Goal: Transaction & Acquisition: Purchase product/service

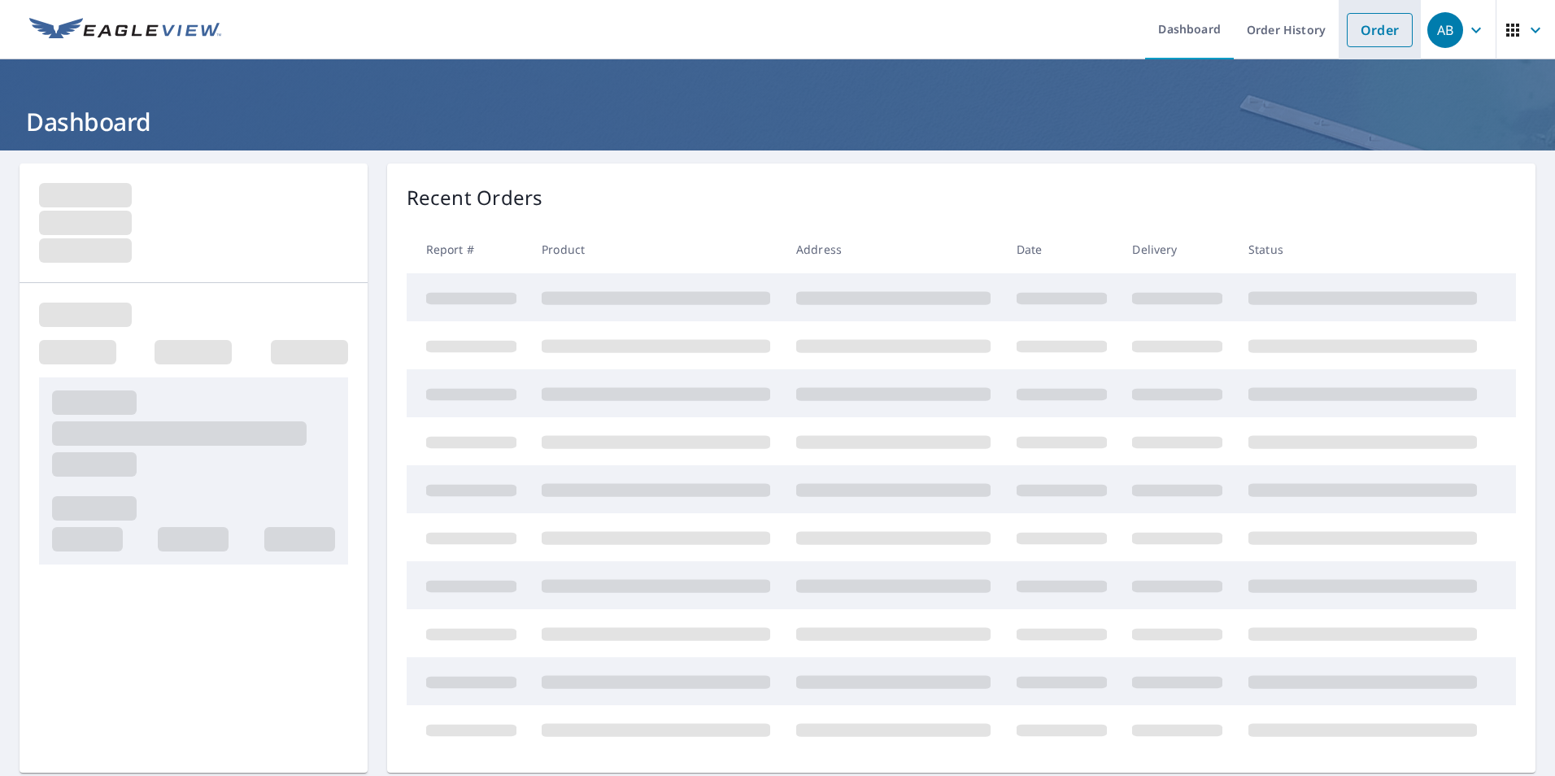
click at [1352, 38] on link "Order" at bounding box center [1380, 30] width 66 height 34
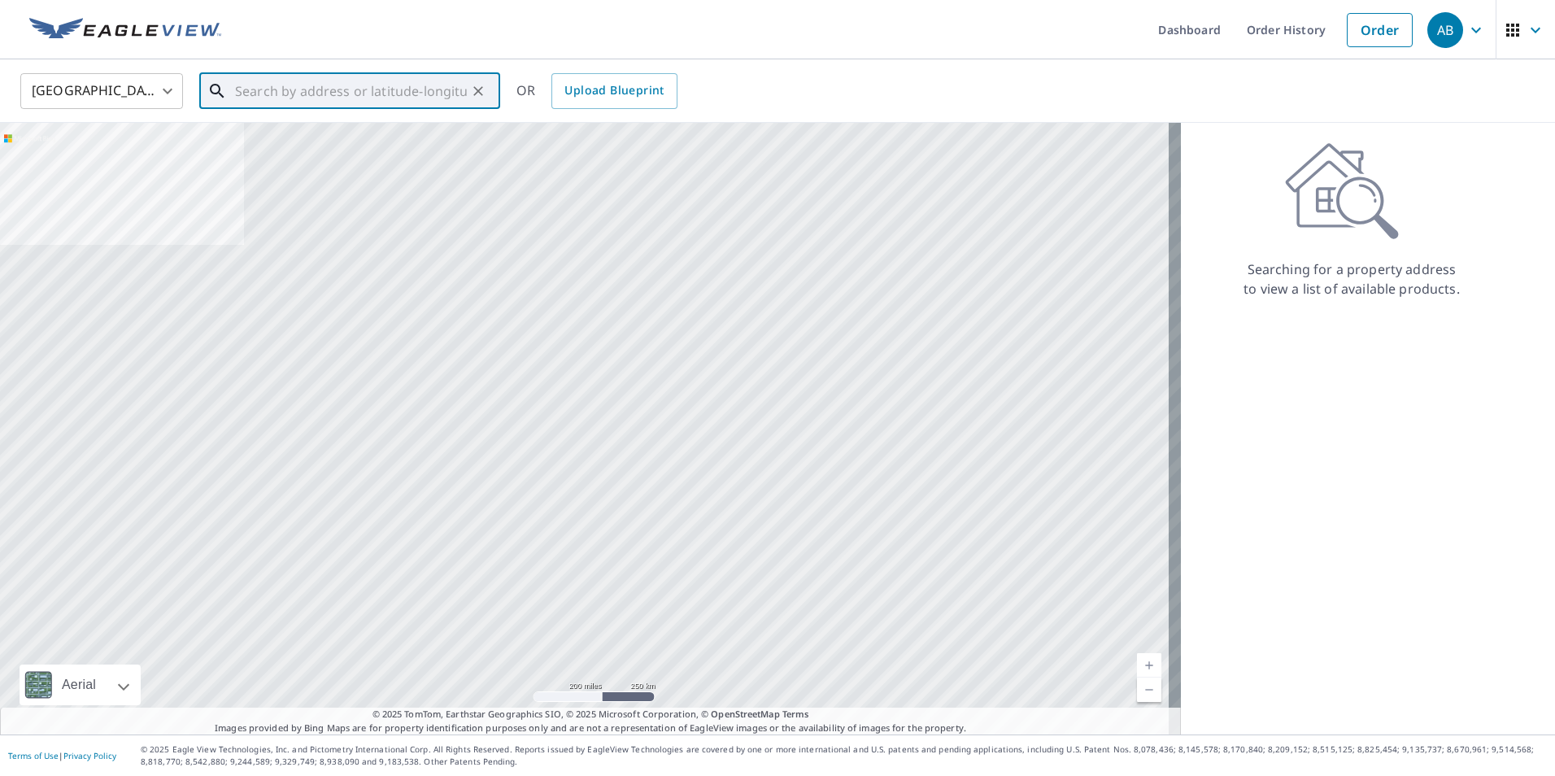
click at [329, 89] on input "text" at bounding box center [351, 91] width 232 height 46
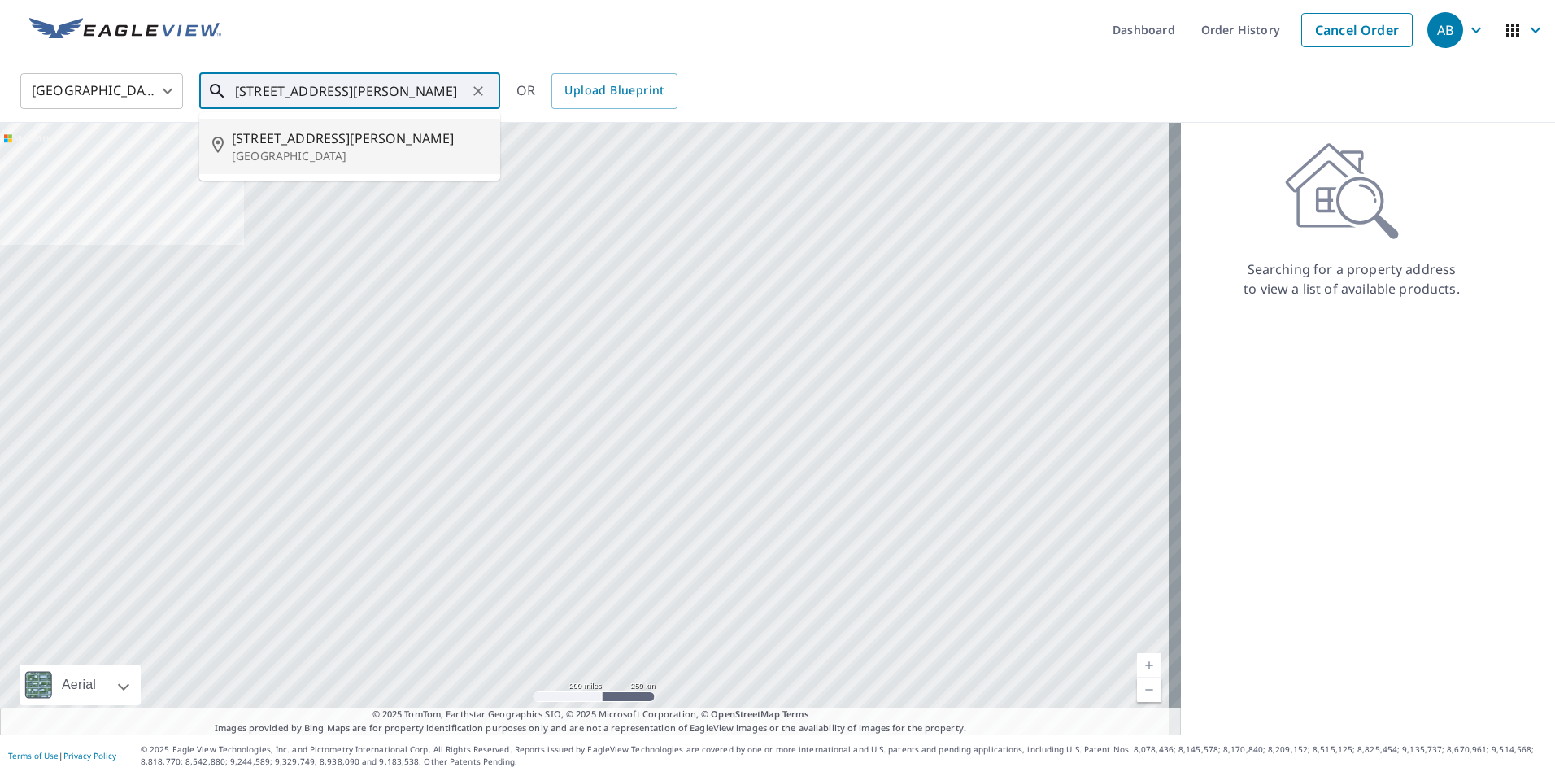
click at [368, 160] on p "[GEOGRAPHIC_DATA]" at bounding box center [359, 156] width 255 height 16
type input "[STREET_ADDRESS][PERSON_NAME]"
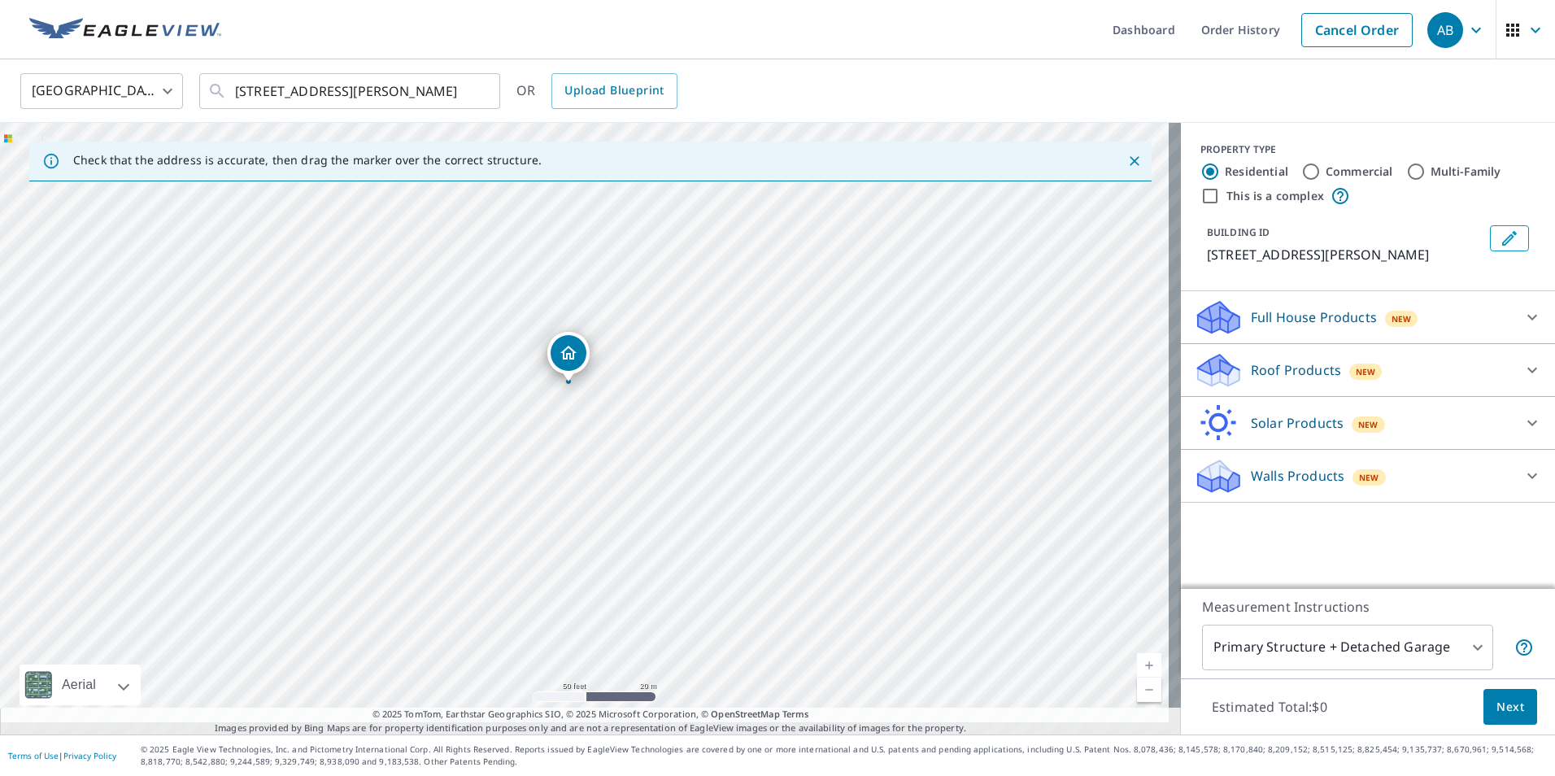
click at [1270, 380] on p "Roof Products" at bounding box center [1296, 370] width 90 height 20
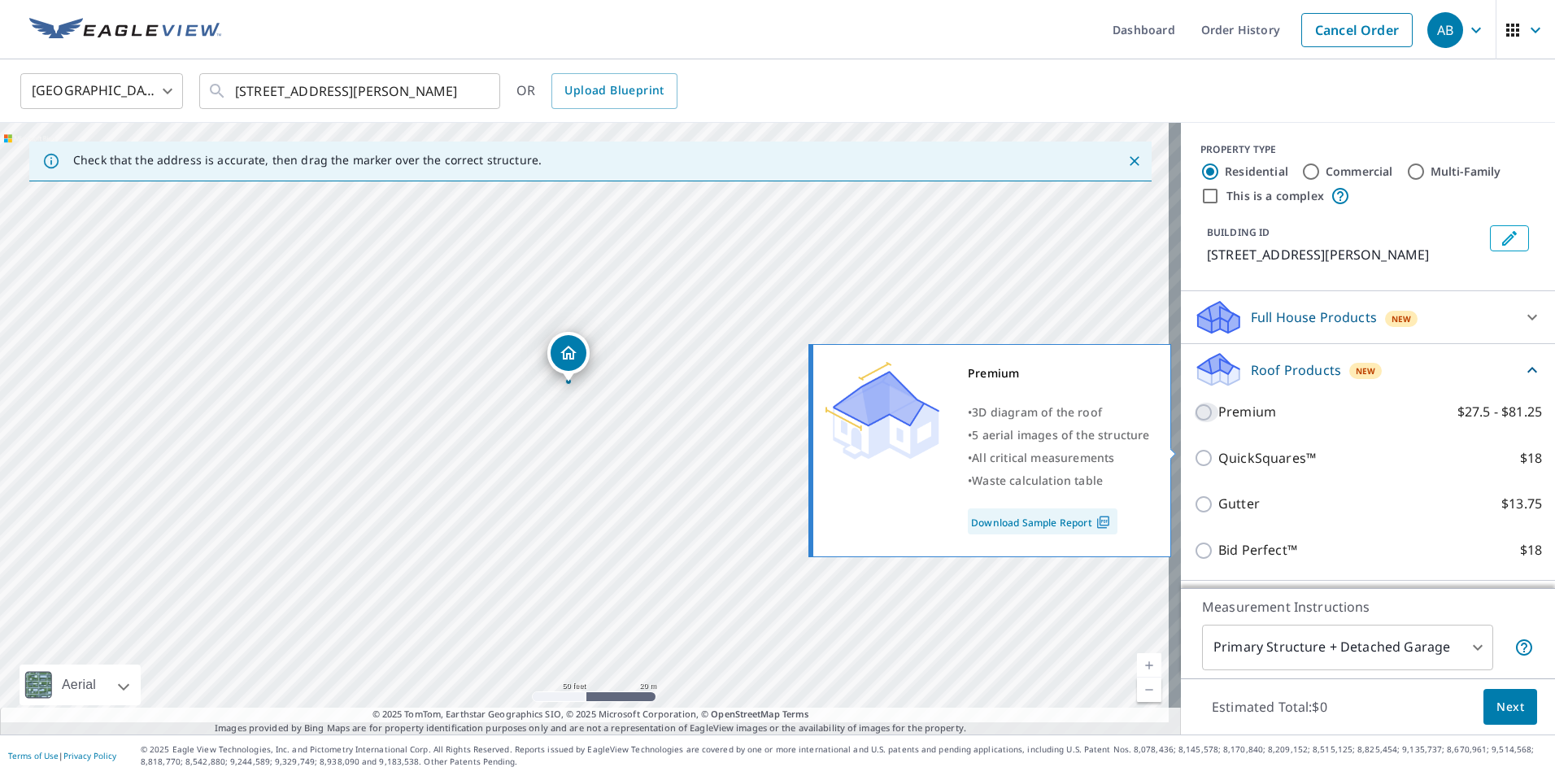
click at [1198, 422] on input "Premium $27.5 - $81.25" at bounding box center [1206, 413] width 24 height 20
checkbox input "true"
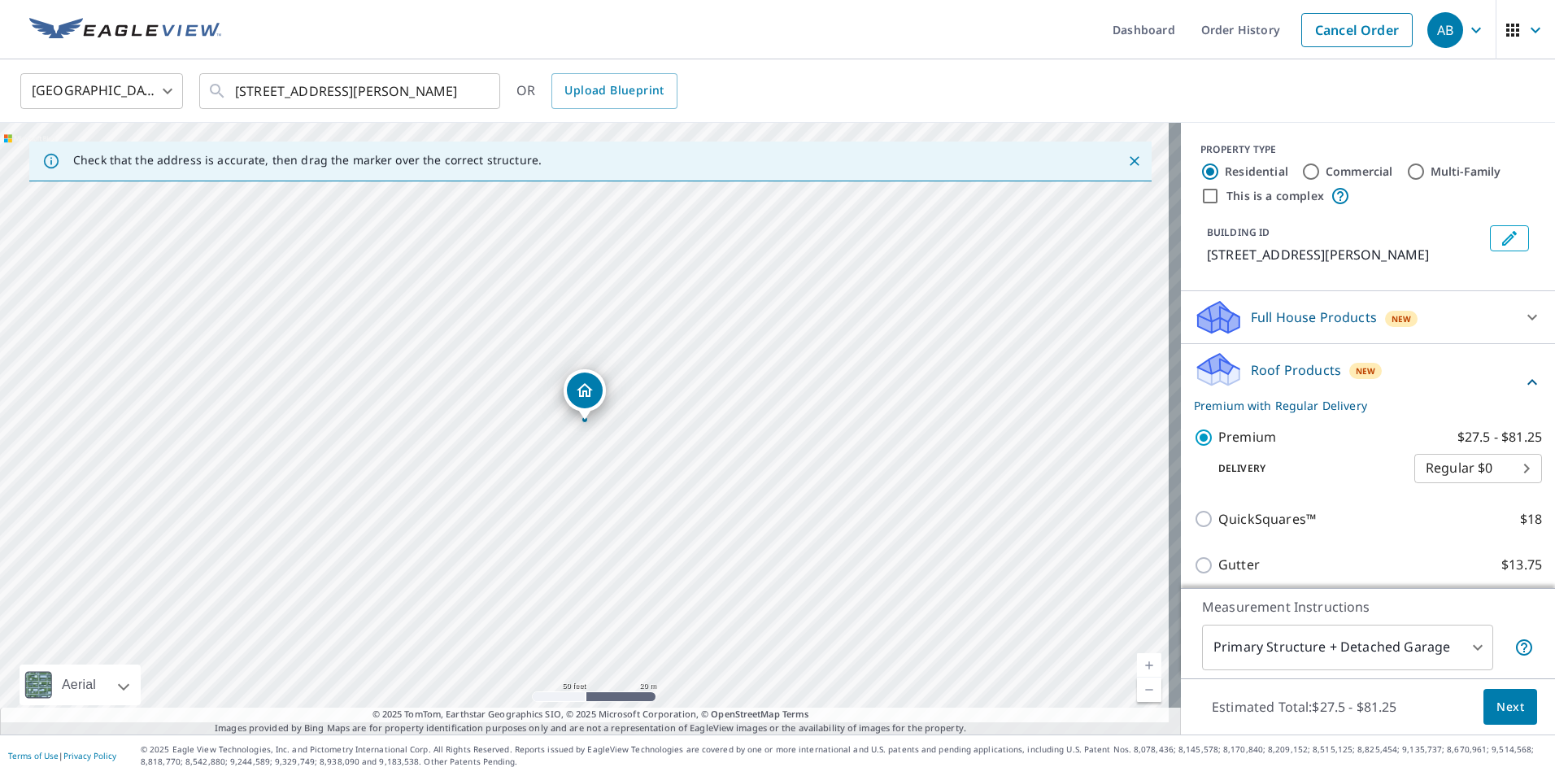
click at [1496, 697] on span "Next" at bounding box center [1510, 707] width 28 height 20
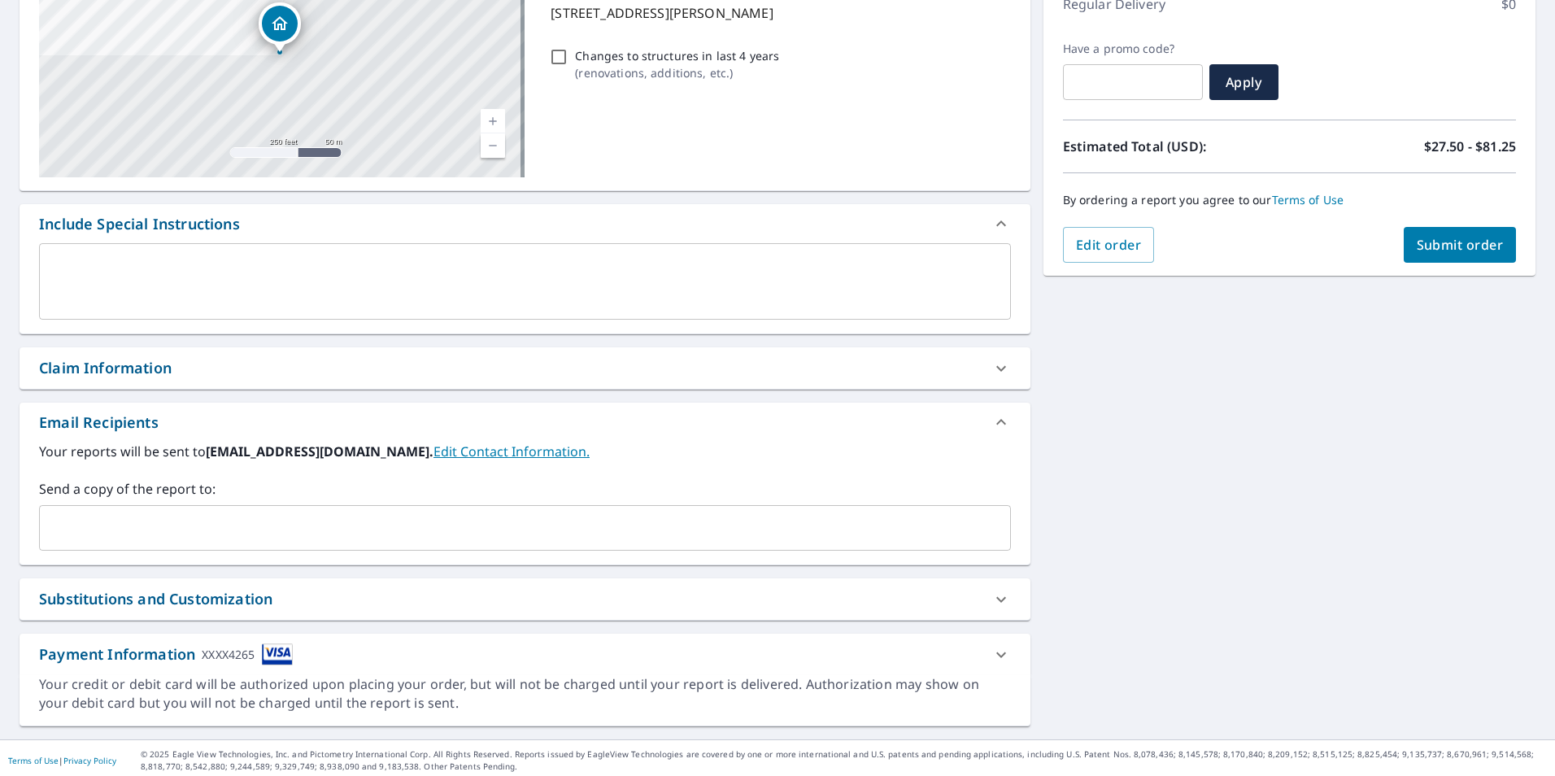
scroll to position [244, 0]
click at [379, 378] on div "Claim Information" at bounding box center [510, 367] width 943 height 22
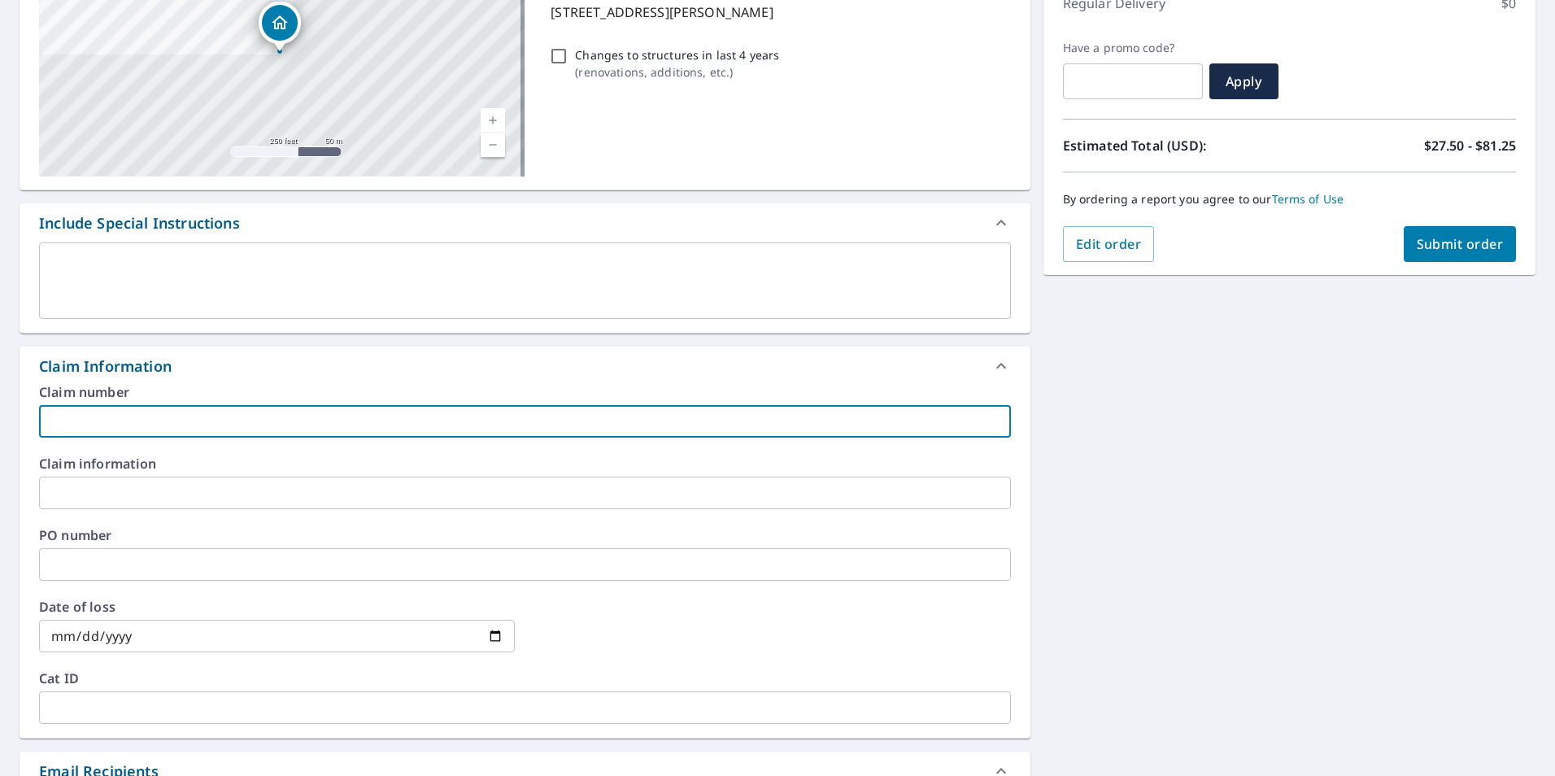
click at [378, 438] on input "text" at bounding box center [525, 421] width 972 height 33
type input "[PERSON_NAME]"
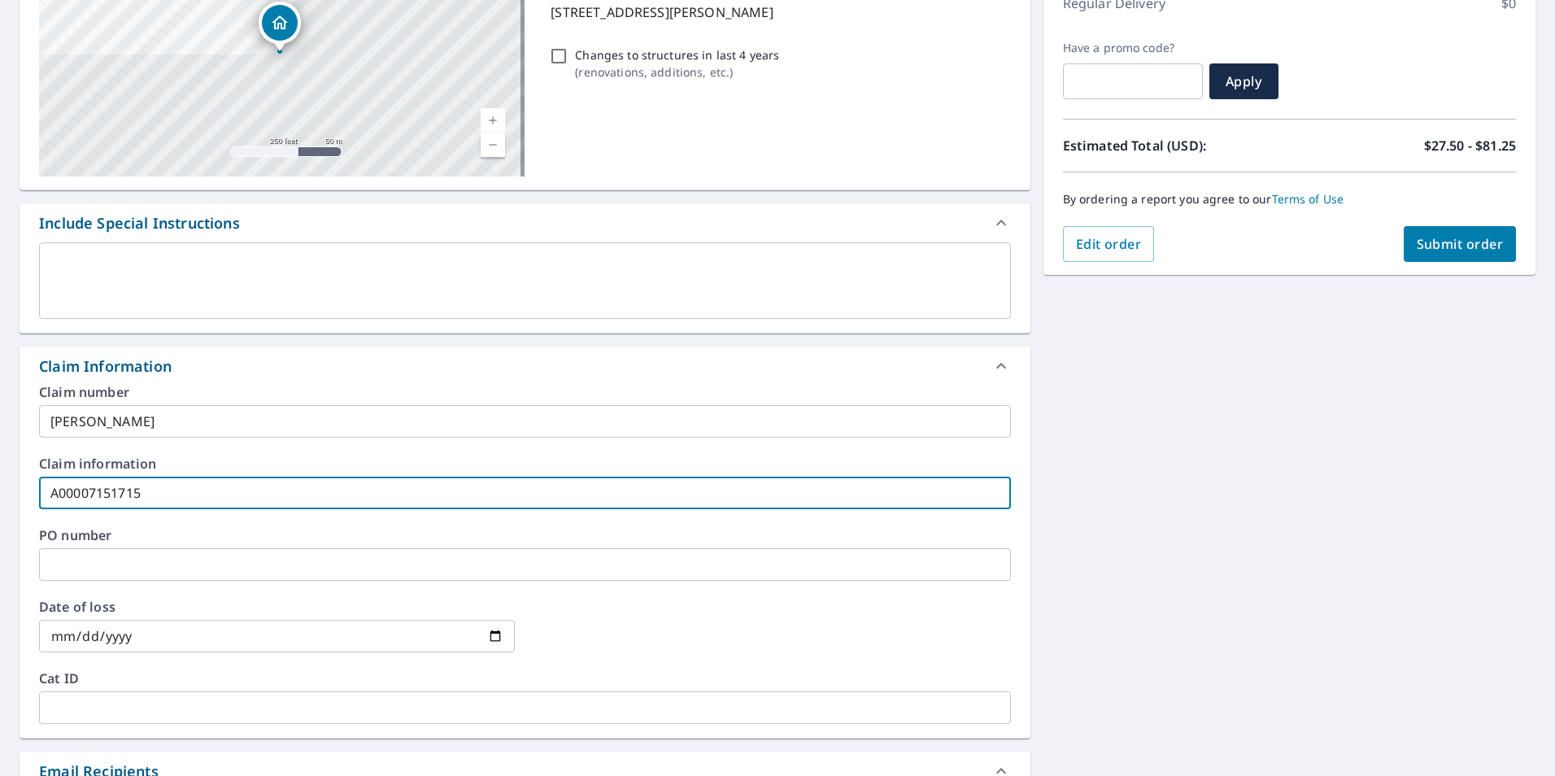
type input "A00007151715"
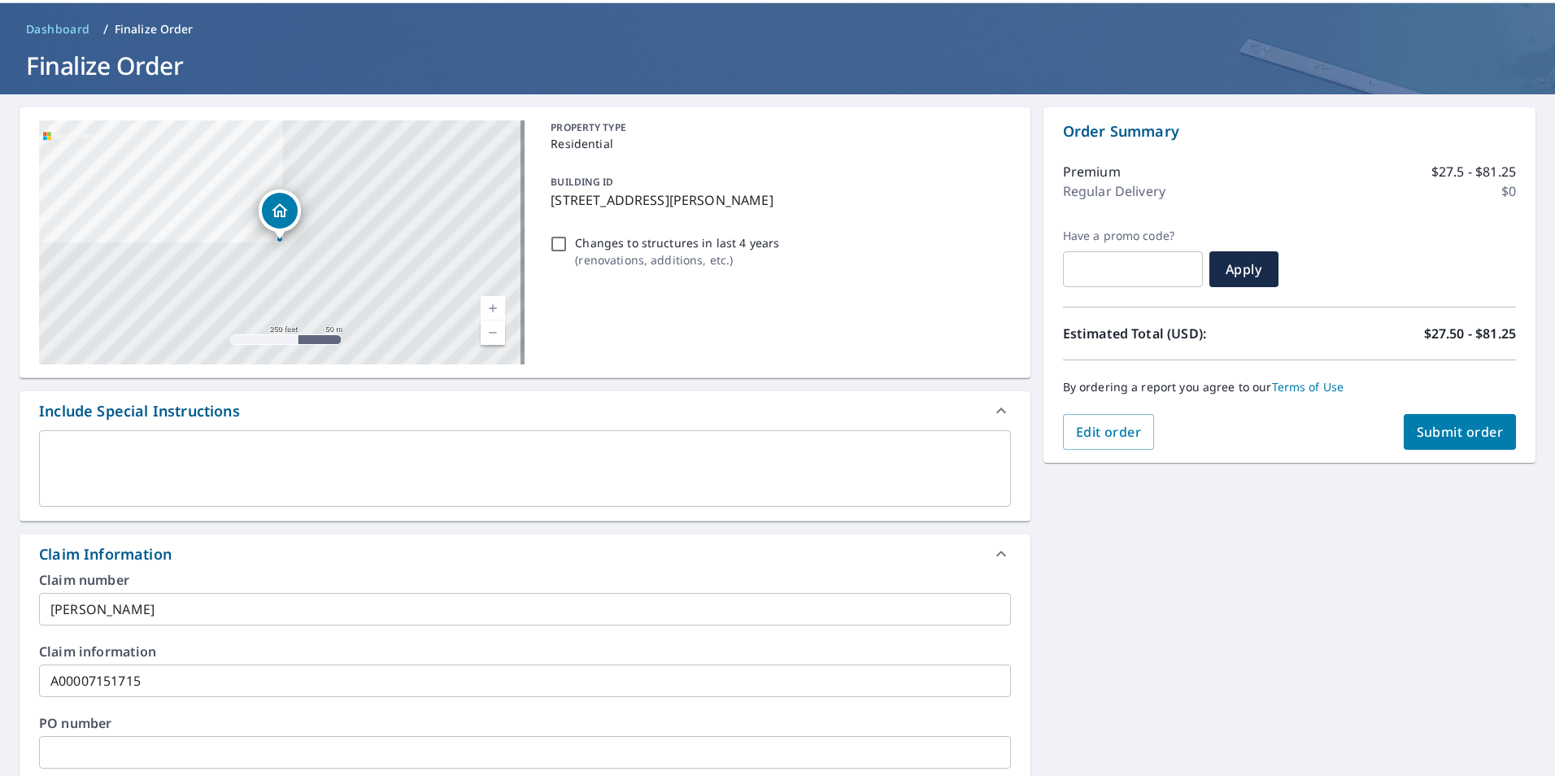
scroll to position [27, 0]
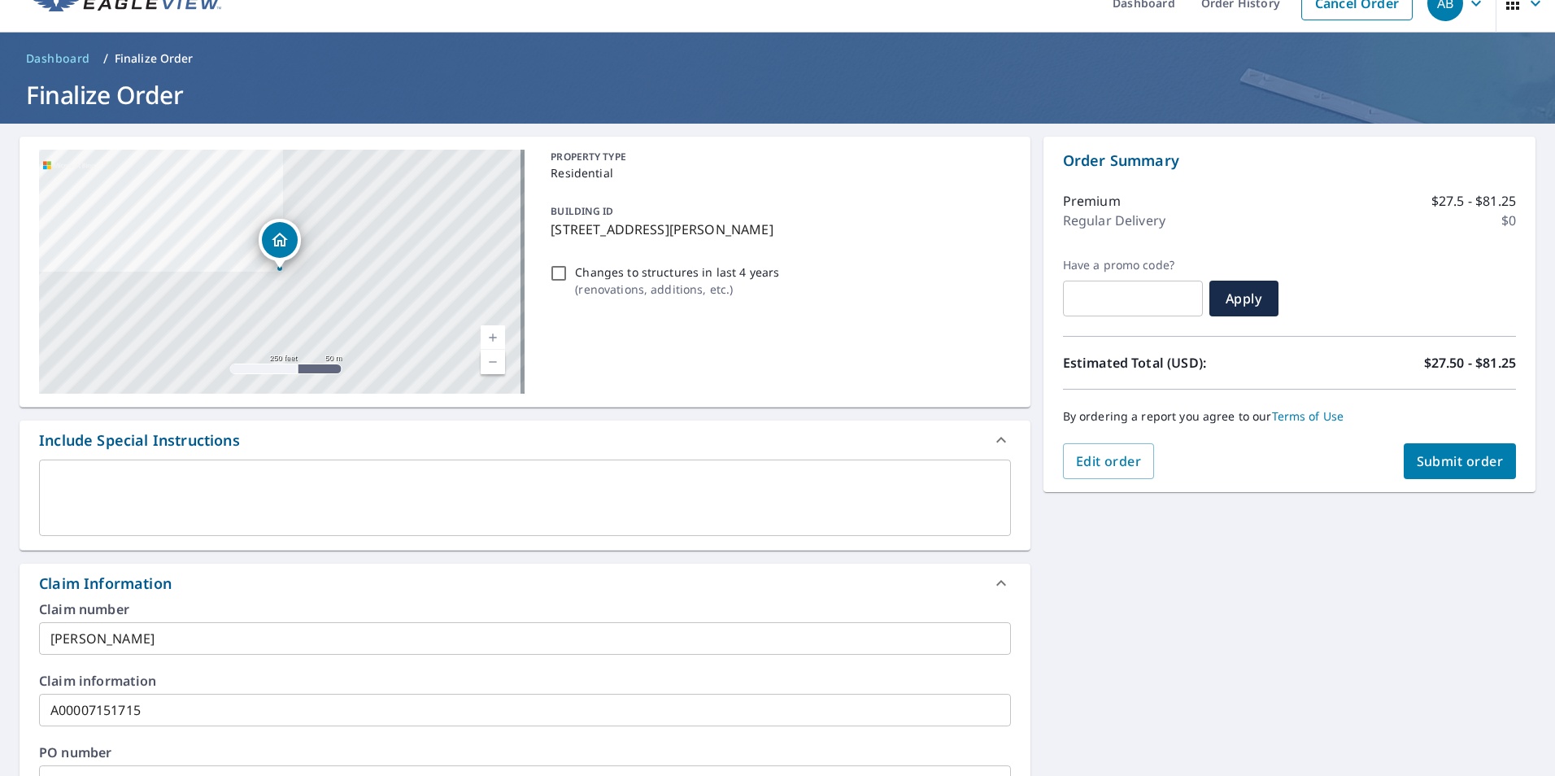
type input "[PERSON_NAME][EMAIL_ADDRESS][DOMAIN_NAME]"
click at [1426, 468] on span "Submit order" at bounding box center [1460, 461] width 87 height 18
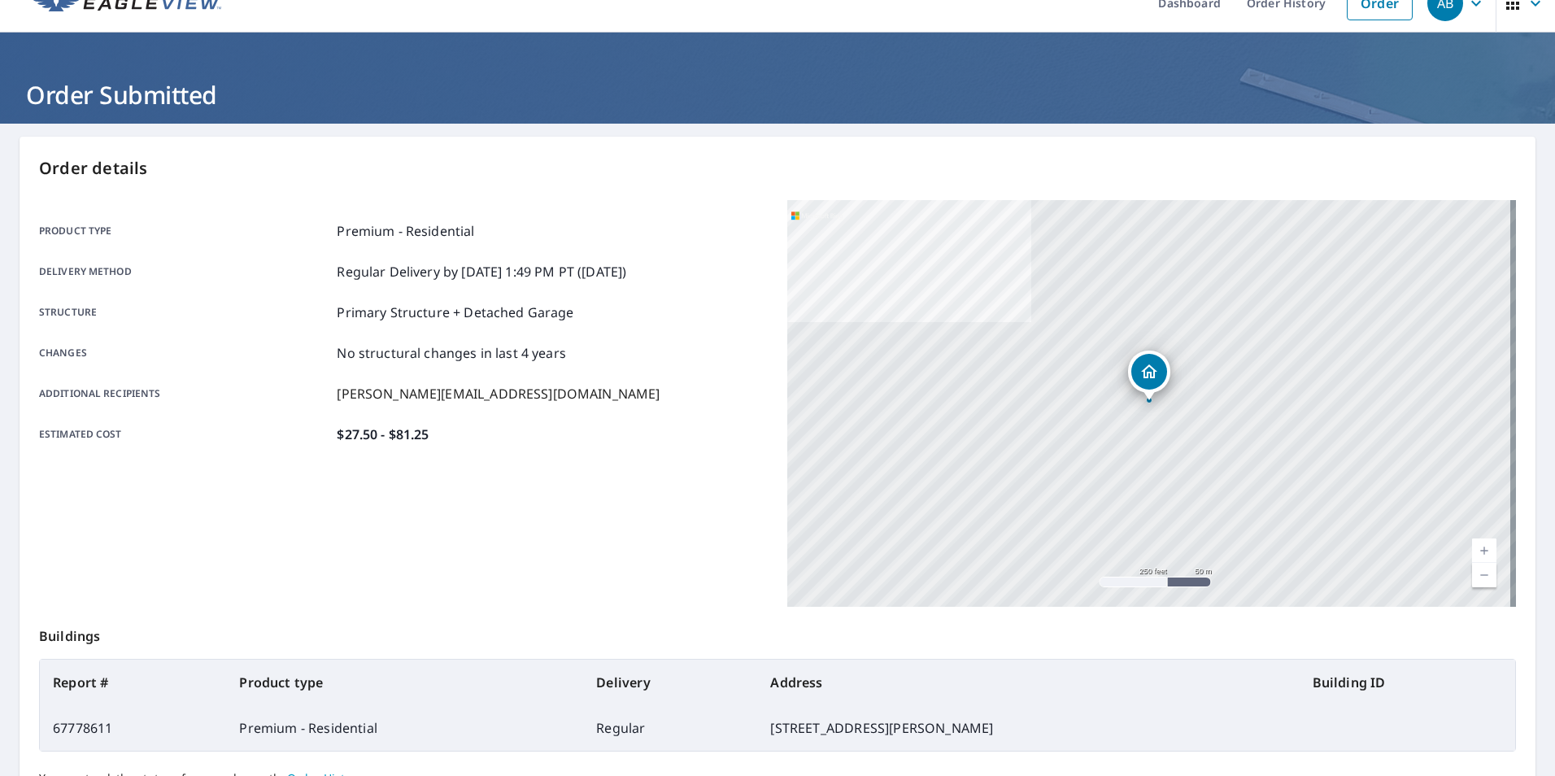
scroll to position [186, 0]
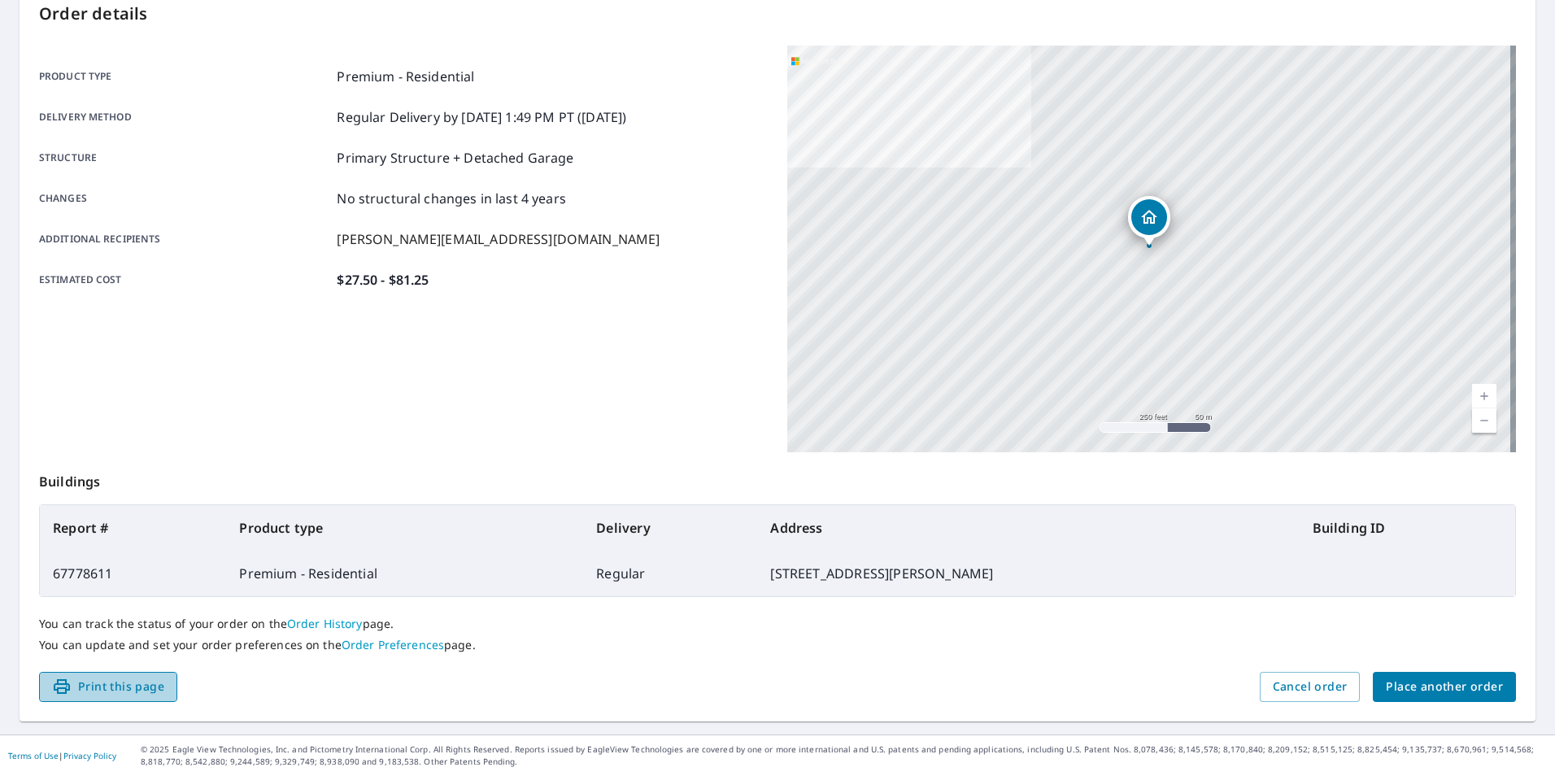
click at [164, 687] on span "Print this page" at bounding box center [108, 687] width 112 height 20
click at [1438, 690] on span "Place another order" at bounding box center [1444, 687] width 117 height 20
